Goal: Find specific page/section: Find specific page/section

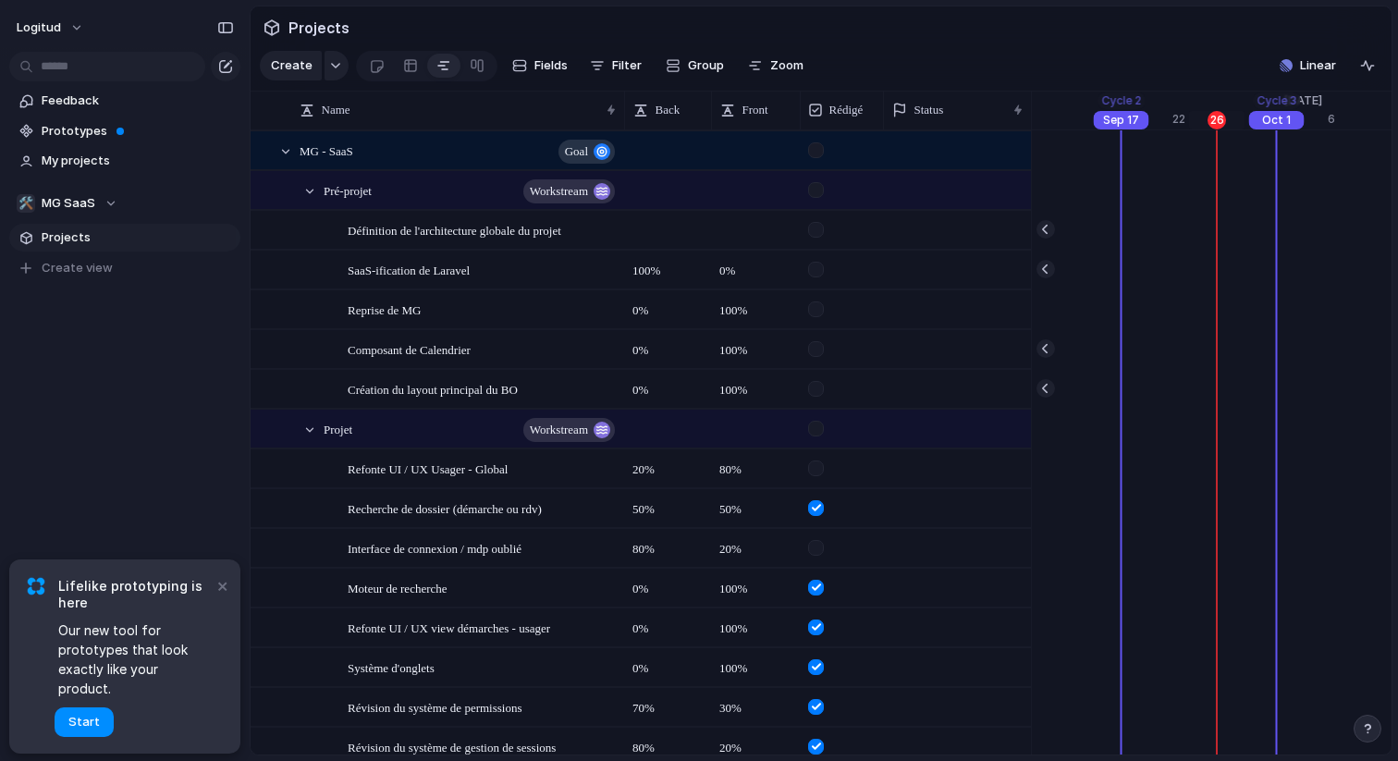
scroll to position [0, 12254]
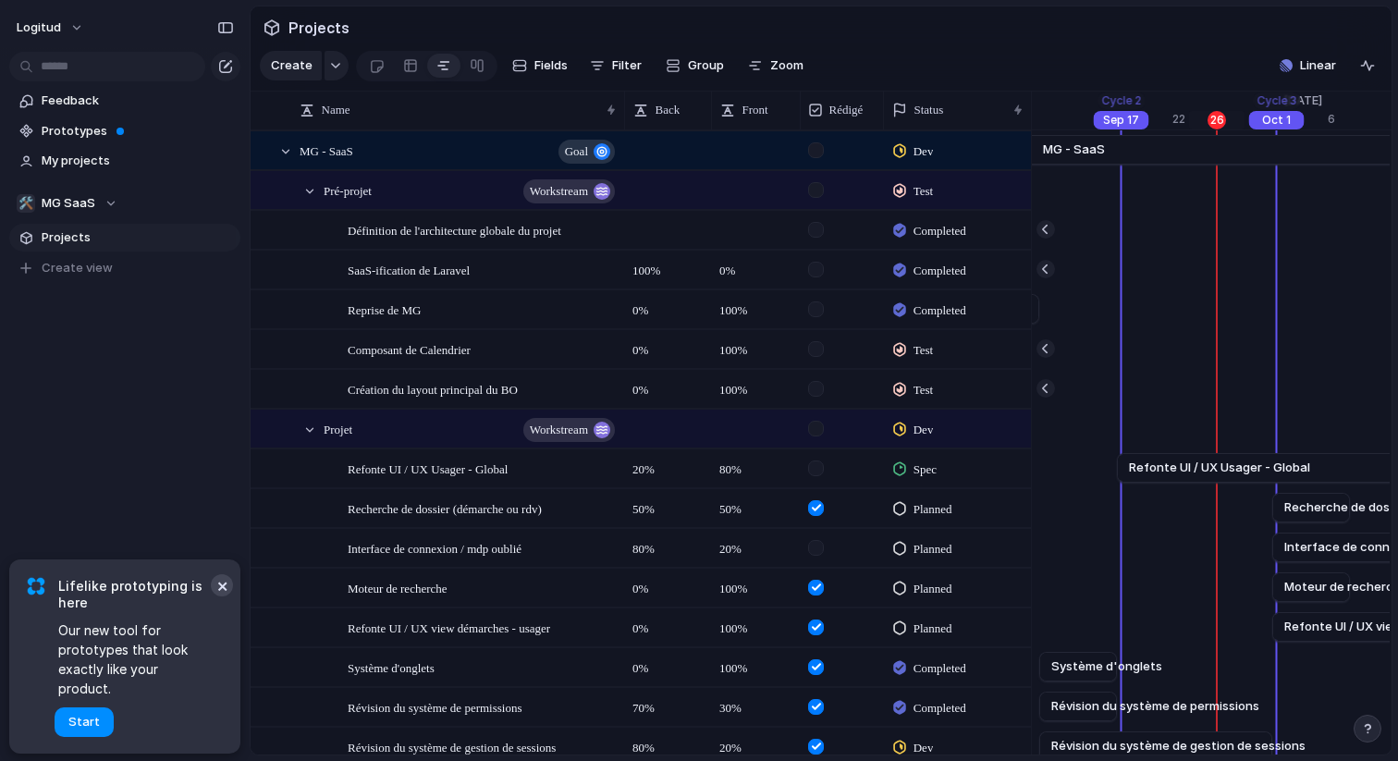
click at [218, 596] on button "×" at bounding box center [222, 585] width 22 height 22
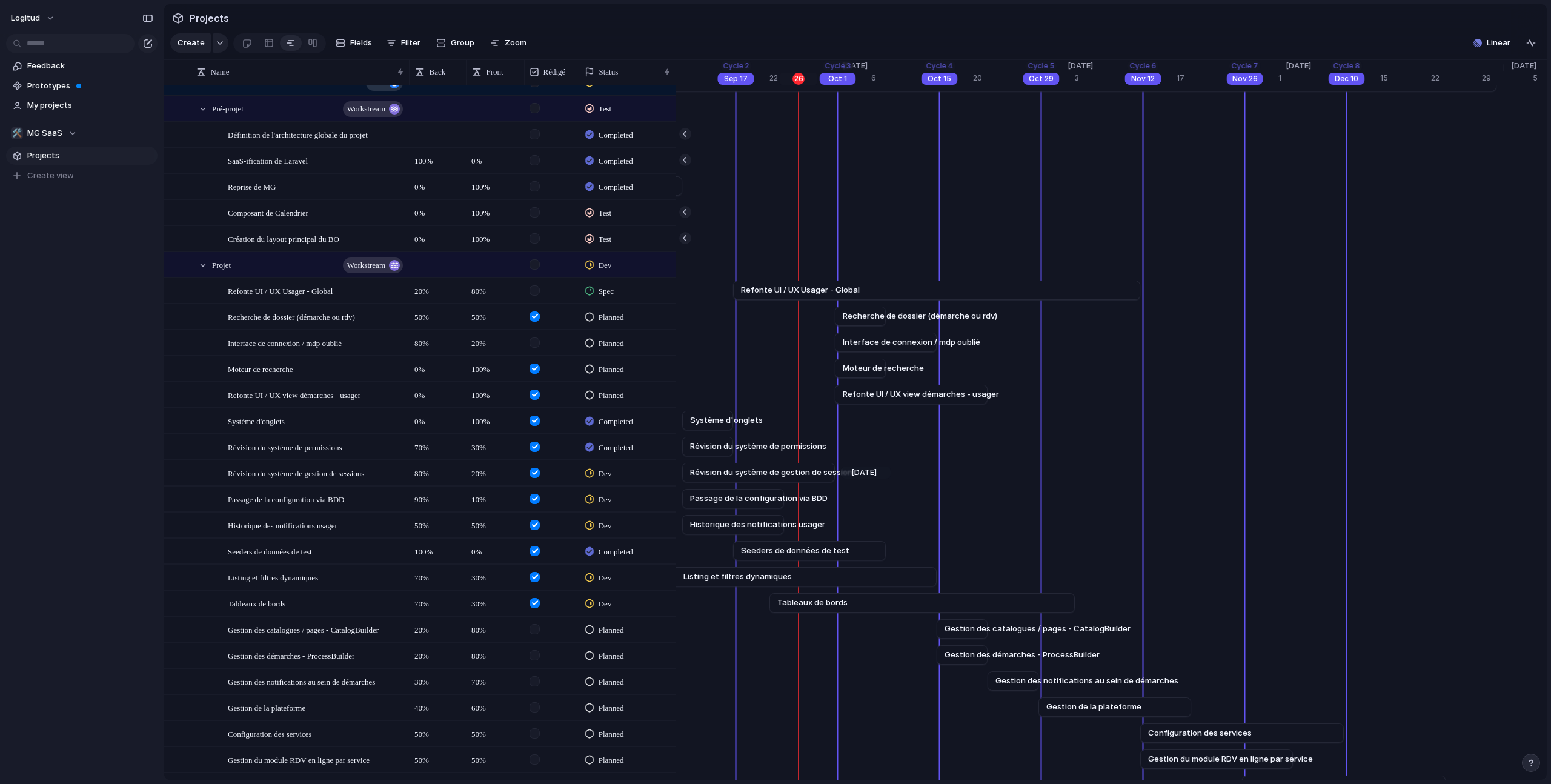
scroll to position [0, 0]
